Goal: Task Accomplishment & Management: Use online tool/utility

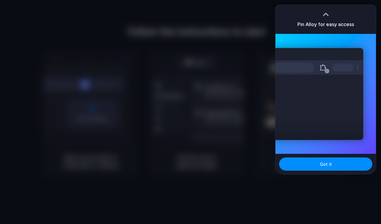
click at [338, 28] on div "Pin Alloy for easy access" at bounding box center [325, 19] width 100 height 29
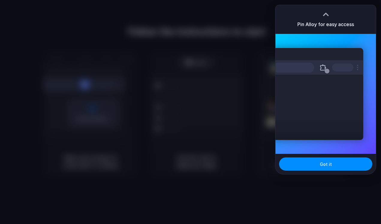
click at [315, 172] on div "Got it" at bounding box center [325, 164] width 100 height 20
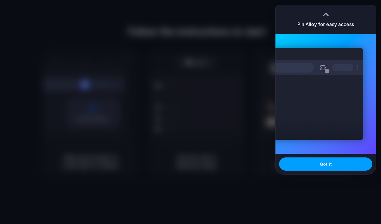
click at [314, 167] on button "Got it" at bounding box center [325, 163] width 93 height 13
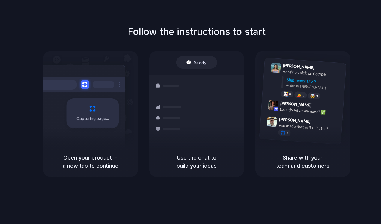
click at [220, 151] on div "Air freight to [GEOGRAPHIC_DATA] Flight CX251 • [DATE] • Ready" at bounding box center [231, 159] width 81 height 17
click at [218, 106] on div "Express delivery to [GEOGRAPHIC_DATA] Priority • 2-day • Dispatched" at bounding box center [231, 117] width 81 height 23
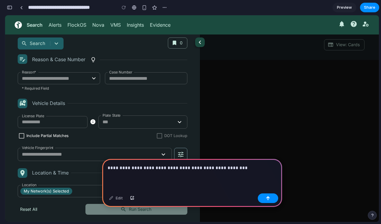
click at [183, 167] on p "**********" at bounding box center [192, 167] width 169 height 7
click at [240, 168] on p "**********" at bounding box center [192, 167] width 169 height 7
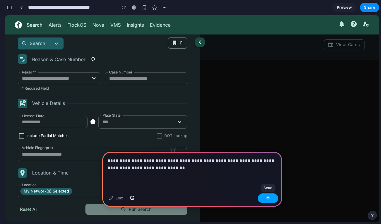
click at [267, 197] on div "button" at bounding box center [268, 198] width 4 height 4
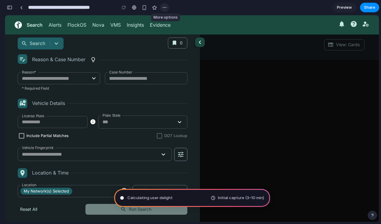
click at [167, 7] on button "button" at bounding box center [164, 7] width 9 height 9
click at [167, 7] on div "Duplicate Delete" at bounding box center [190, 112] width 381 height 224
click at [146, 8] on div "button" at bounding box center [144, 7] width 5 height 5
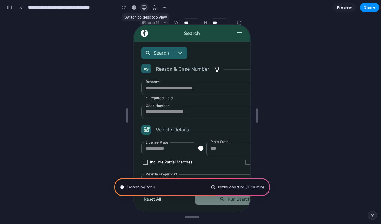
click at [143, 8] on div "button" at bounding box center [144, 7] width 5 height 5
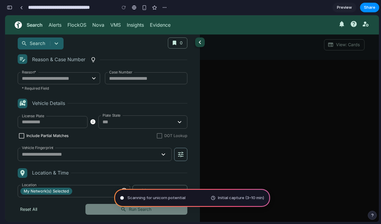
type input "**********"
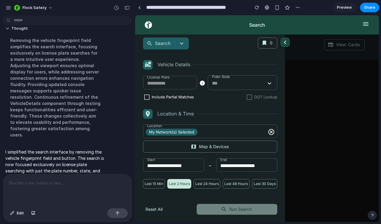
scroll to position [55, 0]
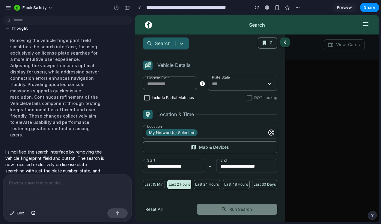
click at [233, 132] on div "My Network(s) Selected" at bounding box center [210, 132] width 134 height 12
click at [187, 136] on div "My Network(s) Selected" at bounding box center [172, 132] width 54 height 9
click at [272, 135] on icon "button" at bounding box center [271, 132] width 6 height 6
click at [272, 134] on icon "button" at bounding box center [270, 132] width 7 height 7
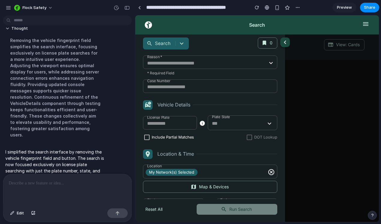
scroll to position [0, 0]
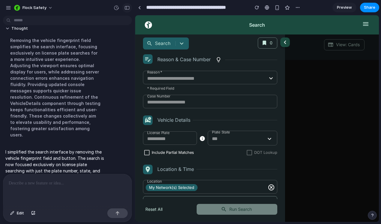
click at [128, 10] on button "button" at bounding box center [127, 8] width 10 height 10
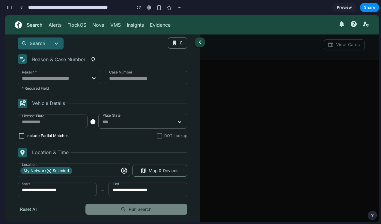
click at [41, 121] on input "License Plate" at bounding box center [53, 122] width 70 height 12
type input "*"
click at [11, 10] on button "button" at bounding box center [10, 8] width 10 height 10
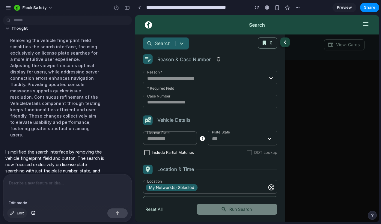
click at [18, 215] on span "Edit" at bounding box center [20, 213] width 7 height 6
click at [180, 151] on div at bounding box center [256, 119] width 243 height 206
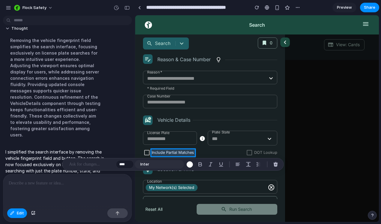
click at [159, 153] on div at bounding box center [256, 119] width 243 height 206
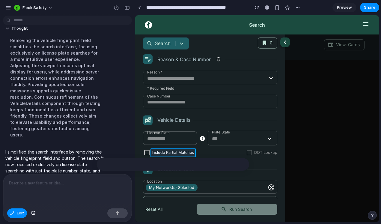
click at [159, 153] on div at bounding box center [256, 119] width 243 height 206
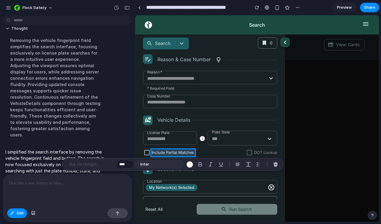
click at [159, 153] on div at bounding box center [256, 119] width 243 height 206
click at [32, 216] on button "button" at bounding box center [33, 213] width 10 height 10
click at [366, 23] on div at bounding box center [256, 119] width 243 height 206
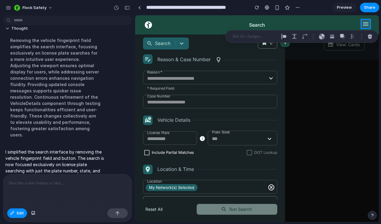
click at [366, 23] on div at bounding box center [256, 119] width 243 height 206
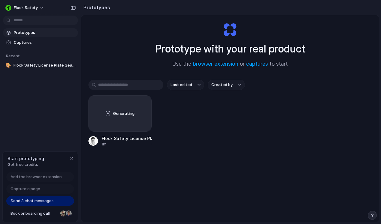
scroll to position [32, 0]
